Goal: Check status

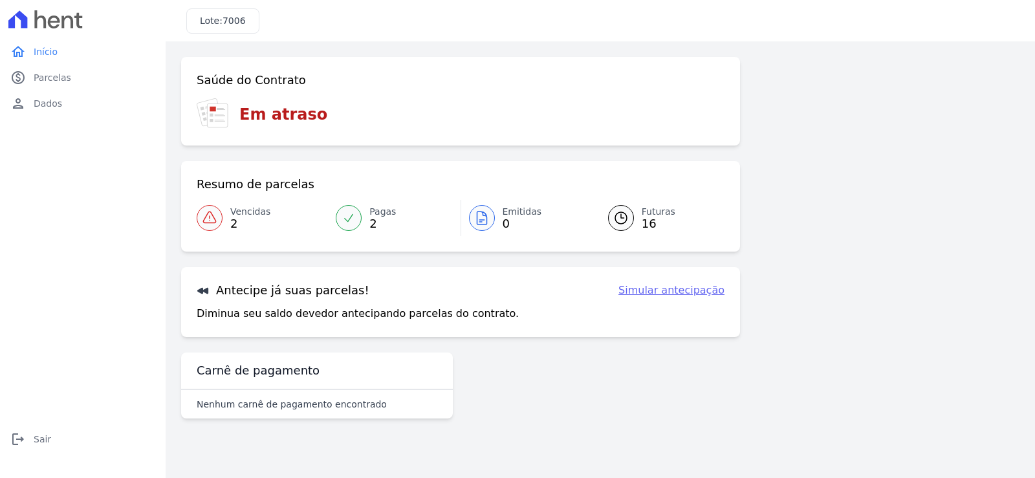
click at [358, 214] on div at bounding box center [349, 218] width 26 height 26
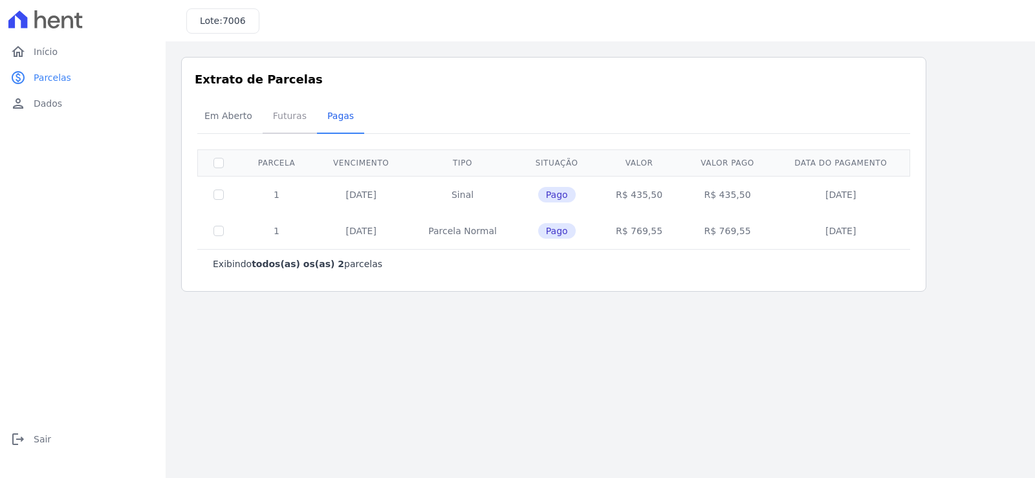
click at [274, 123] on span "Futuras" at bounding box center [289, 116] width 49 height 26
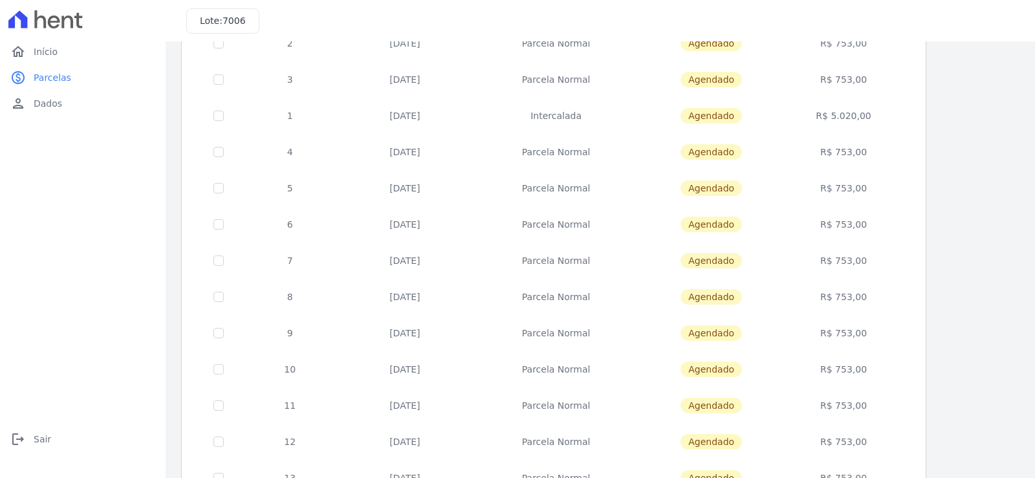
scroll to position [78, 0]
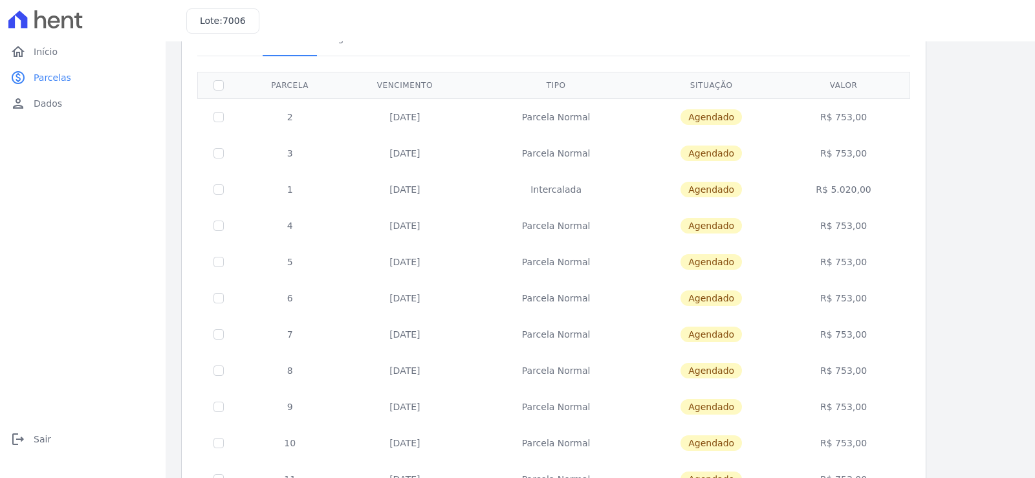
drag, startPoint x: 376, startPoint y: 187, endPoint x: 414, endPoint y: 188, distance: 38.8
click at [414, 188] on td "[DATE]" at bounding box center [404, 189] width 129 height 36
drag, startPoint x: 387, startPoint y: 230, endPoint x: 416, endPoint y: 232, distance: 29.9
click at [416, 232] on td "[DATE]" at bounding box center [404, 226] width 129 height 36
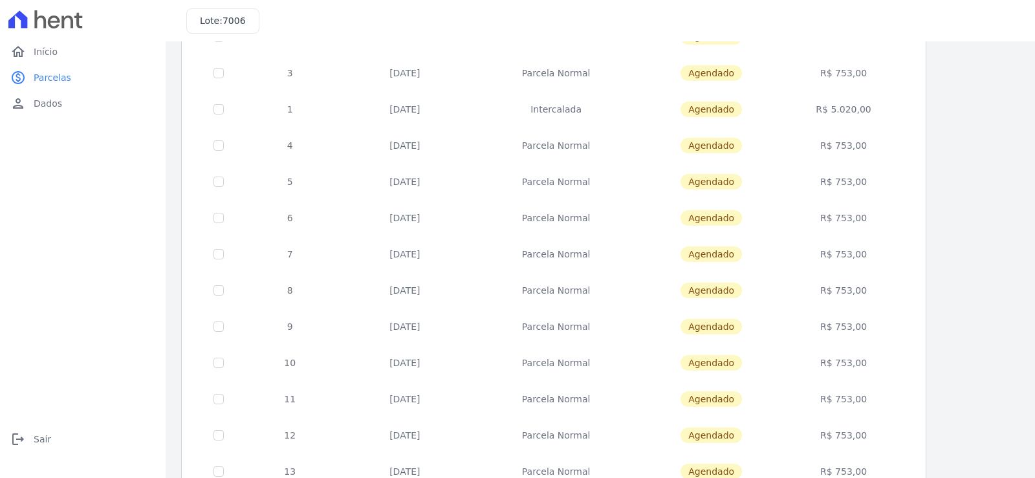
scroll to position [272, 0]
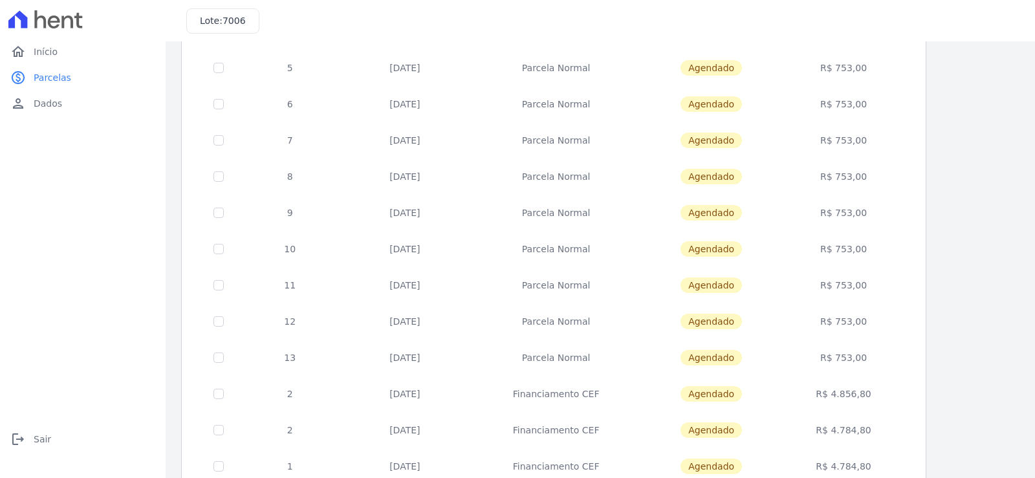
drag, startPoint x: 378, startPoint y: 355, endPoint x: 412, endPoint y: 357, distance: 34.3
click at [412, 357] on td "[DATE]" at bounding box center [404, 357] width 129 height 36
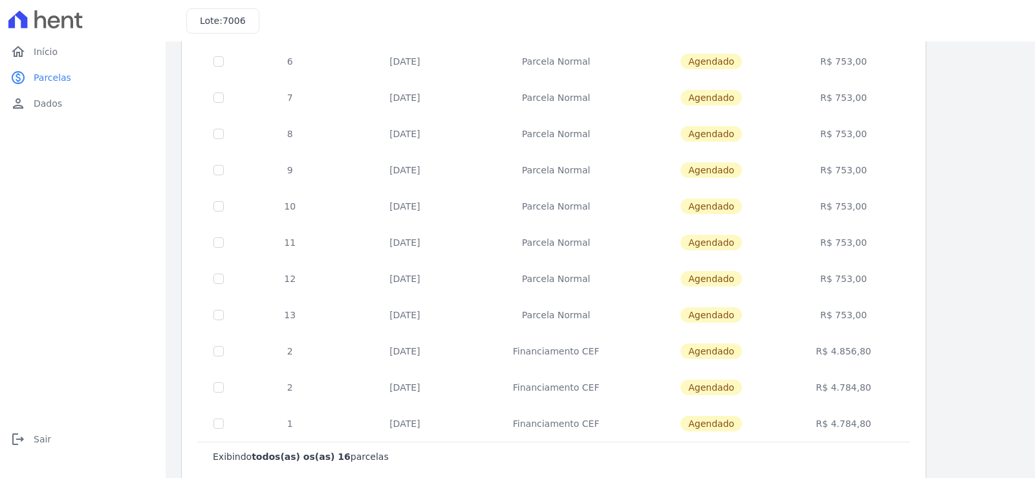
scroll to position [336, 0]
